Goal: Complete application form

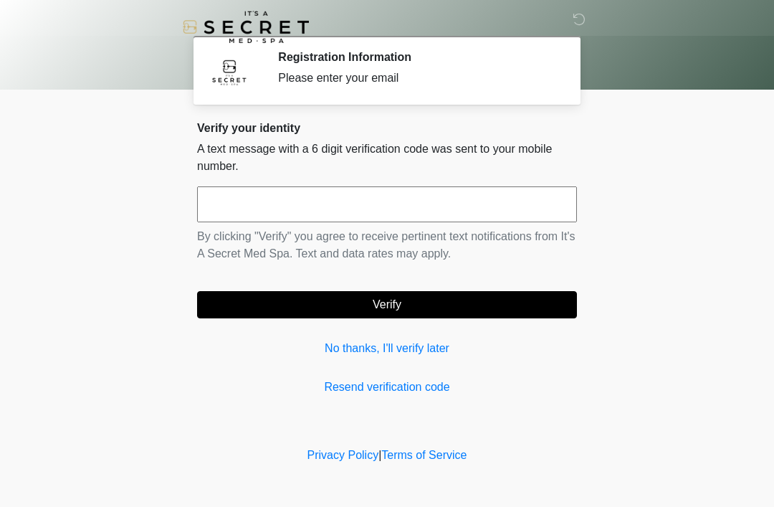
click at [381, 353] on link "No thanks, I'll verify later" at bounding box center [387, 348] width 380 height 17
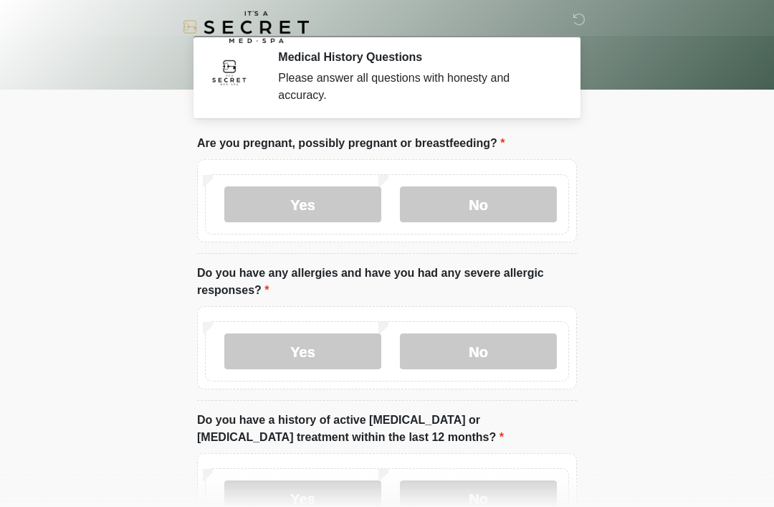
click at [482, 208] on label "No" at bounding box center [478, 204] width 157 height 36
click at [472, 346] on label "No" at bounding box center [478, 351] width 157 height 36
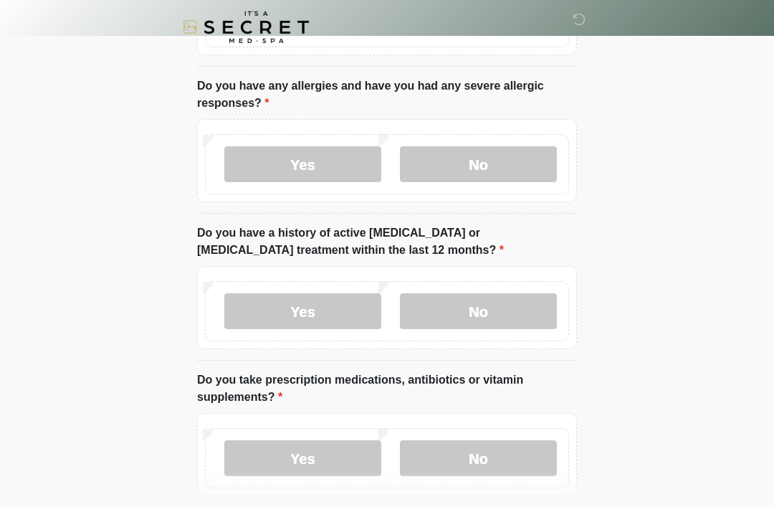
scroll to position [213, 0]
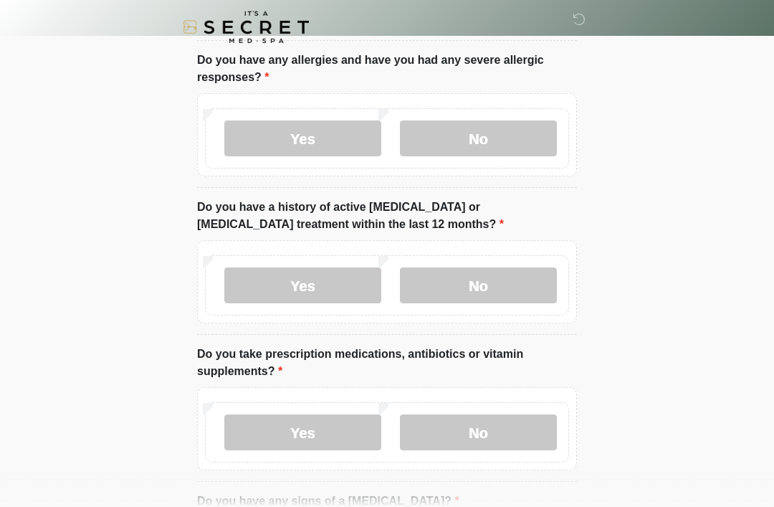
click at [452, 300] on label "No" at bounding box center [478, 285] width 157 height 36
click at [439, 437] on label "No" at bounding box center [478, 432] width 157 height 36
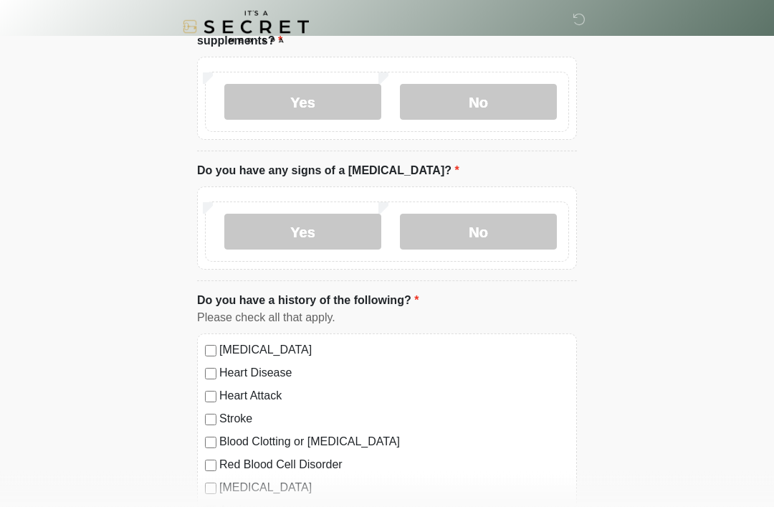
click at [491, 226] on label "No" at bounding box center [478, 232] width 157 height 36
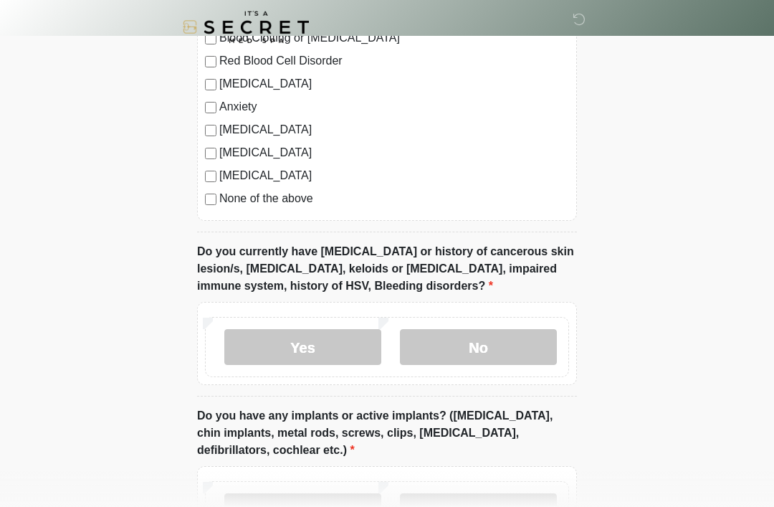
scroll to position [1064, 0]
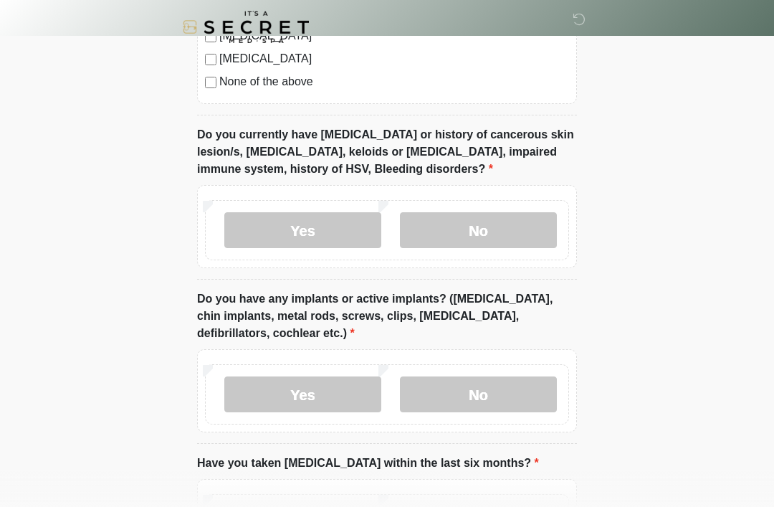
click at [490, 242] on label "No" at bounding box center [478, 230] width 157 height 36
click at [479, 388] on label "No" at bounding box center [478, 394] width 157 height 36
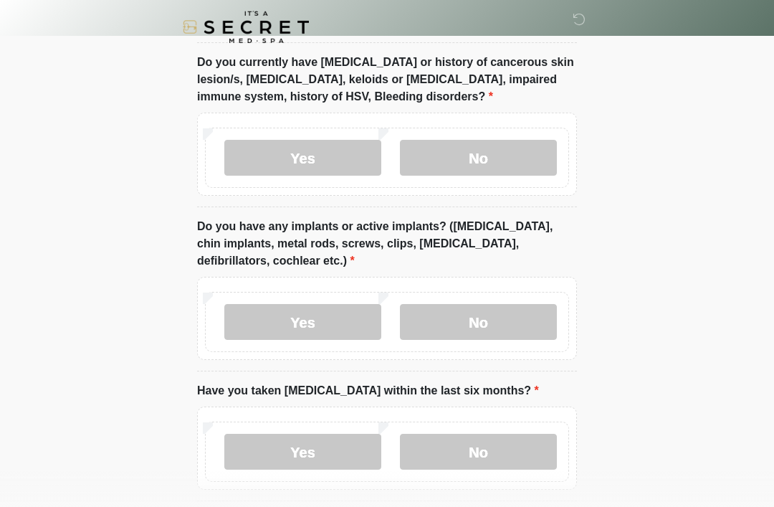
scroll to position [1198, 0]
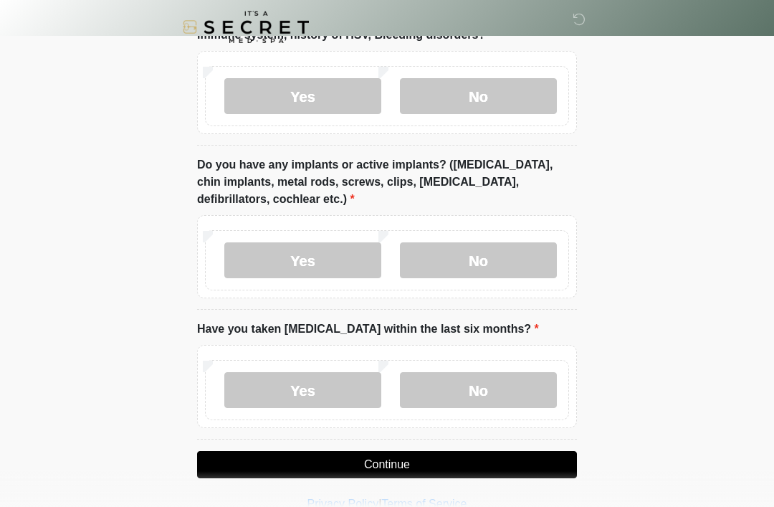
click at [375, 467] on button "Continue" at bounding box center [387, 464] width 380 height 27
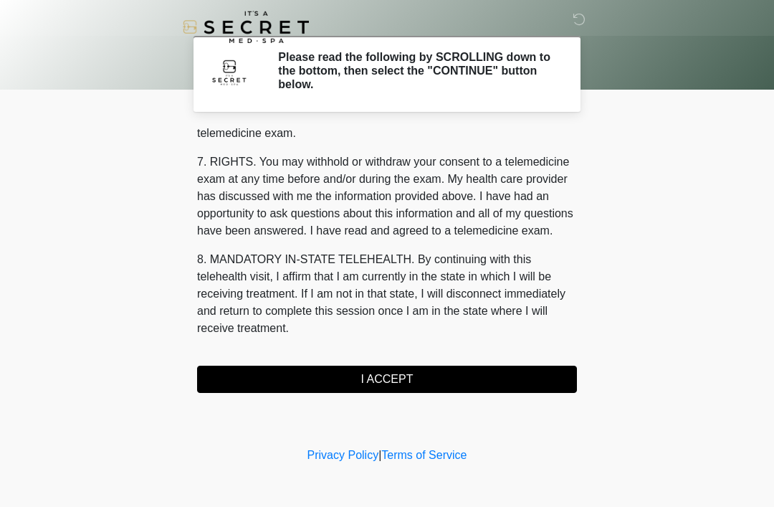
scroll to position [611, 0]
click at [372, 383] on button "I ACCEPT" at bounding box center [387, 379] width 380 height 27
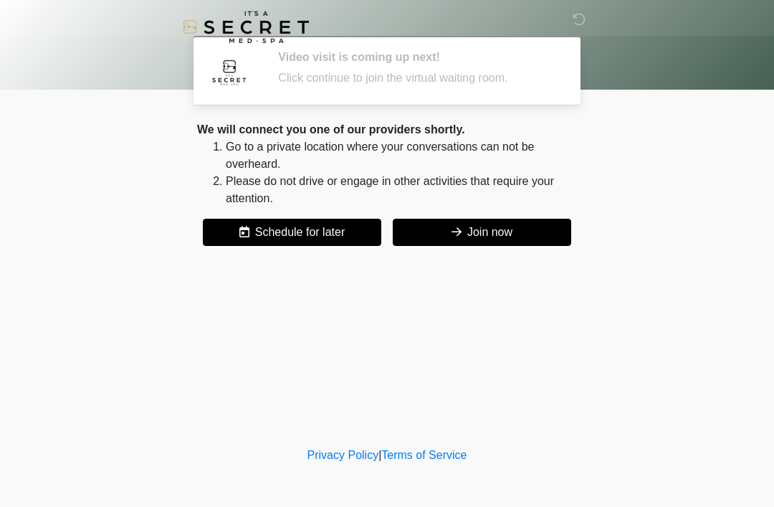
click at [506, 237] on button "Join now" at bounding box center [482, 232] width 178 height 27
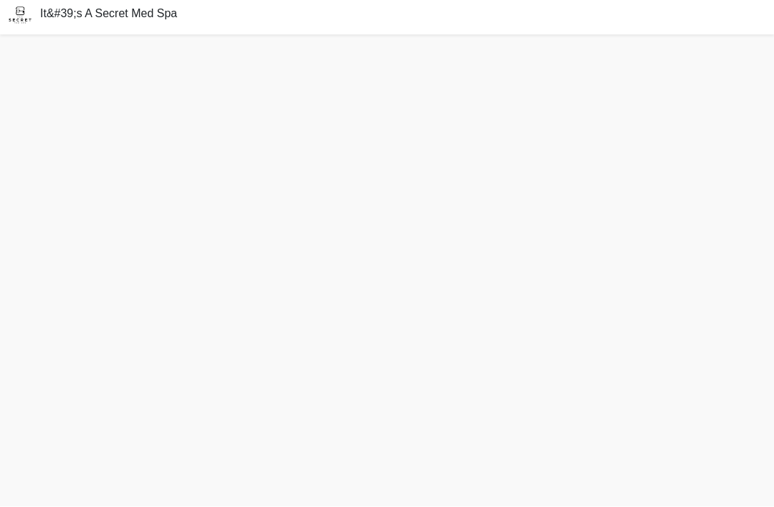
scroll to position [50, 0]
